Goal: Information Seeking & Learning: Learn about a topic

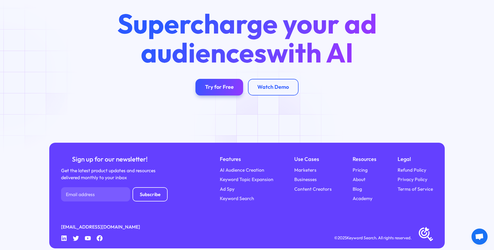
scroll to position [2078, 0]
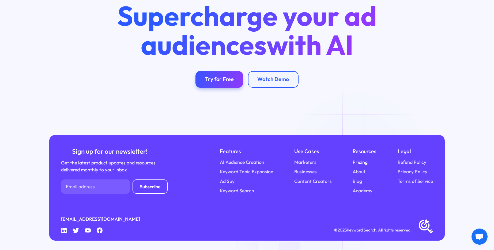
click at [361, 163] on link "Pricing" at bounding box center [360, 162] width 15 height 7
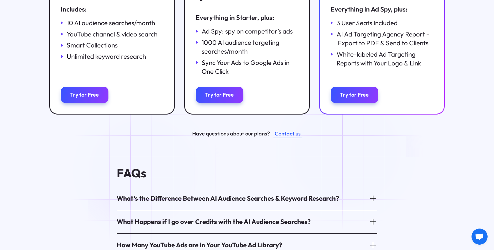
scroll to position [257, 0]
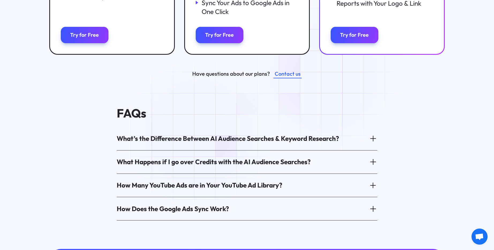
click at [200, 134] on div "What’s the Difference Between AI Audience Searches & Keyword Research?" at bounding box center [228, 138] width 222 height 9
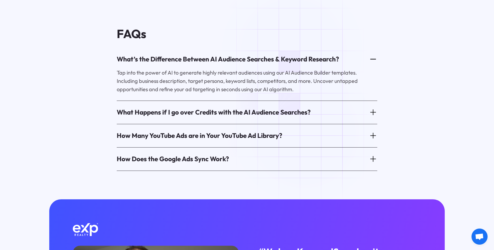
scroll to position [354, 0]
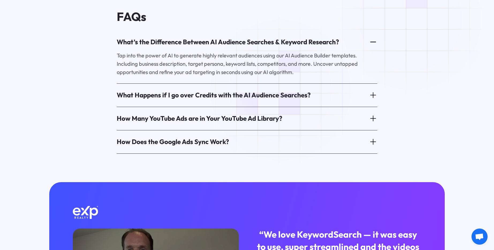
click at [283, 91] on div "What Happens if I go over Credits with the AI Audience Searches?" at bounding box center [214, 95] width 194 height 9
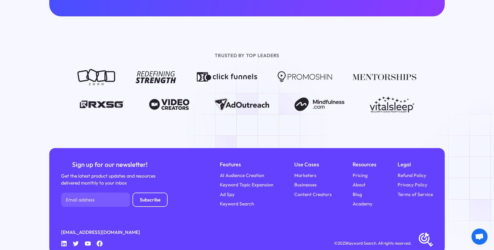
scroll to position [748, 0]
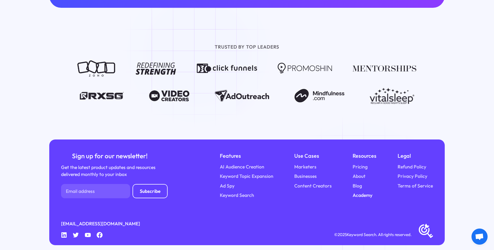
click at [362, 193] on link "Academy" at bounding box center [363, 195] width 20 height 7
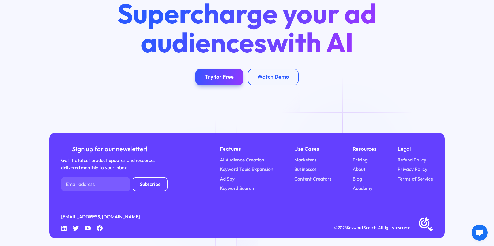
scroll to position [1307, 0]
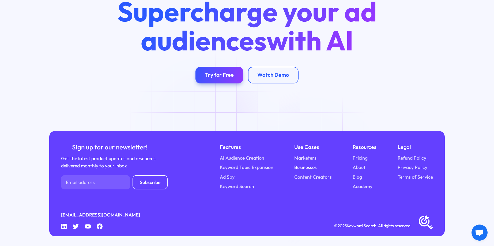
click at [314, 170] on link "Businesses" at bounding box center [305, 167] width 22 height 7
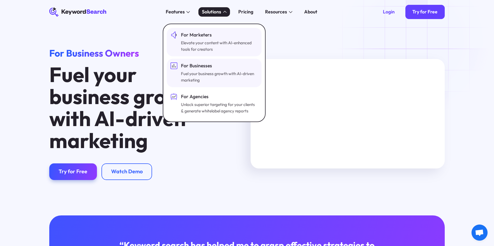
click at [215, 33] on div "For Marketers" at bounding box center [219, 34] width 76 height 7
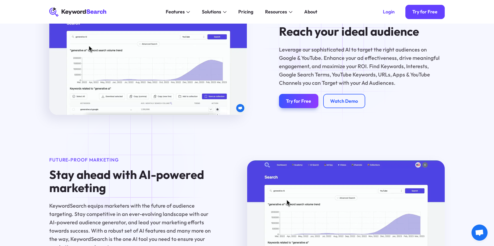
scroll to position [482, 0]
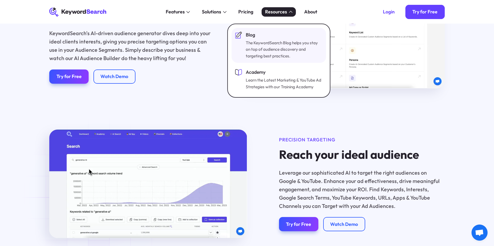
click at [271, 39] on div "Blog The KeywordSearch Blog helps you stay on top of audience discovery and tar…" at bounding box center [284, 45] width 76 height 28
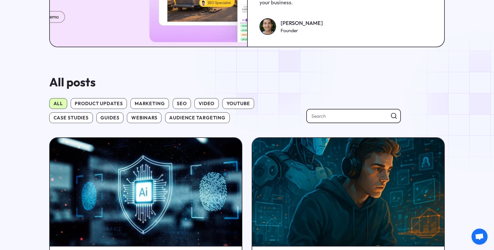
scroll to position [289, 0]
